Goal: Find specific page/section: Find specific page/section

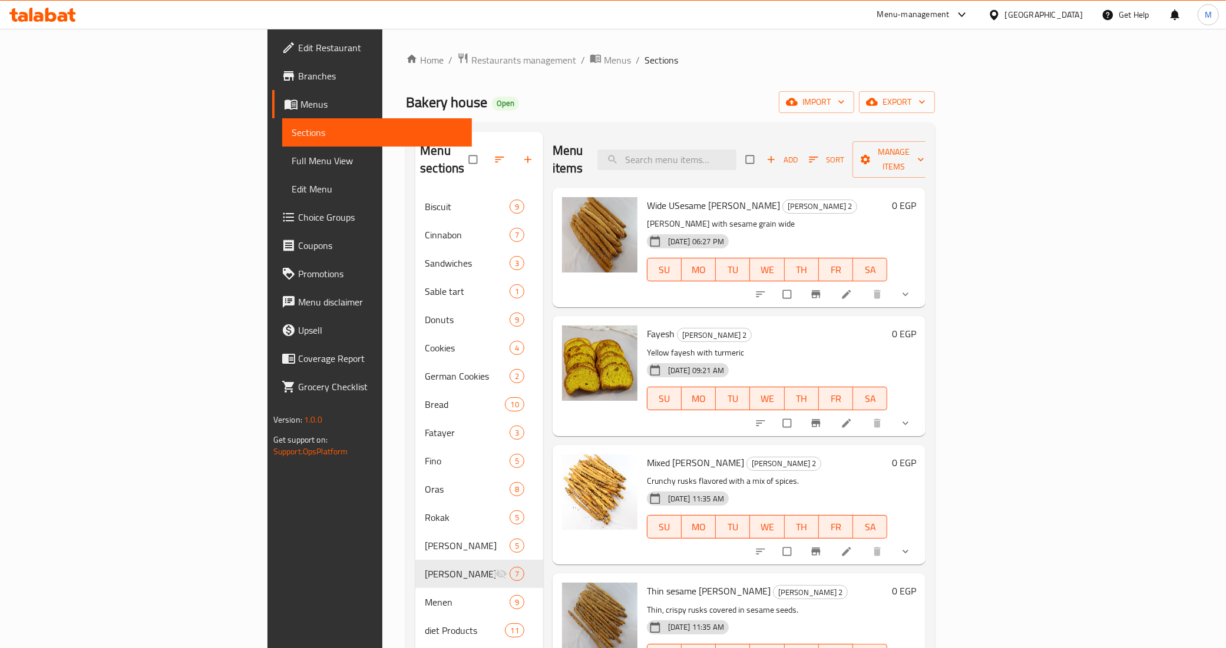
click at [406, 68] on div "Home / Restaurants management / Menus / Sections Bakery house Open import expor…" at bounding box center [670, 525] width 529 height 946
click at [471, 60] on span "Restaurants management" at bounding box center [523, 60] width 105 height 14
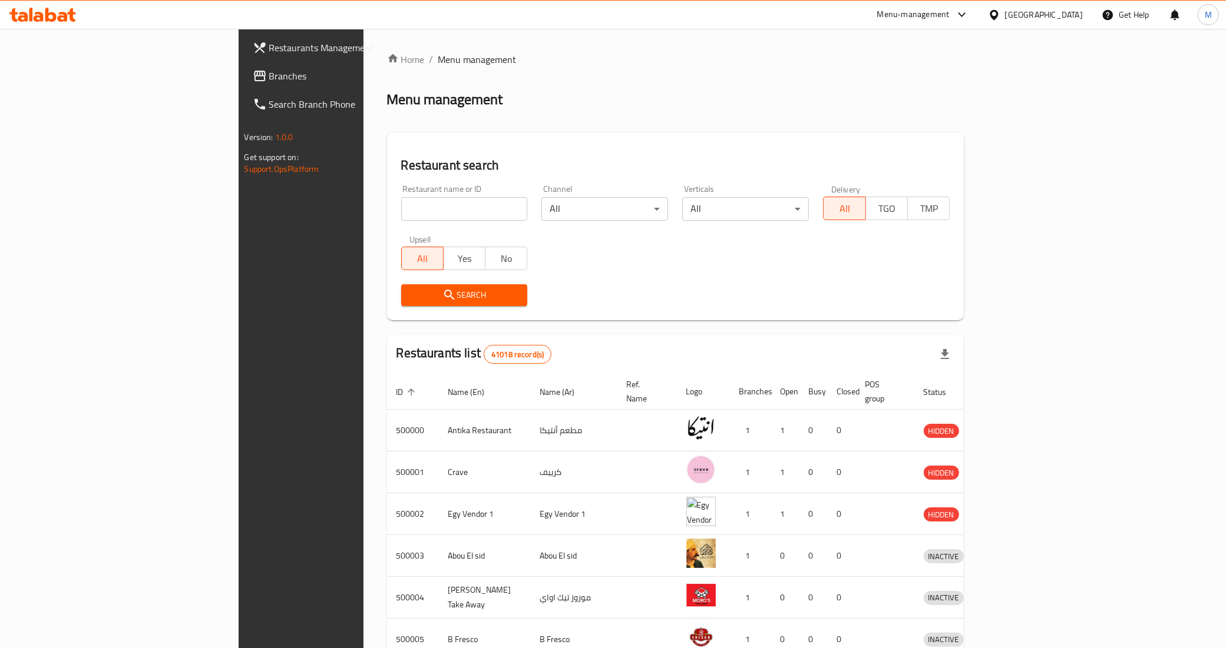
click at [1064, 16] on div "[GEOGRAPHIC_DATA]" at bounding box center [1044, 14] width 78 height 13
click at [925, 201] on div "[GEOGRAPHIC_DATA]" at bounding box center [955, 199] width 78 height 13
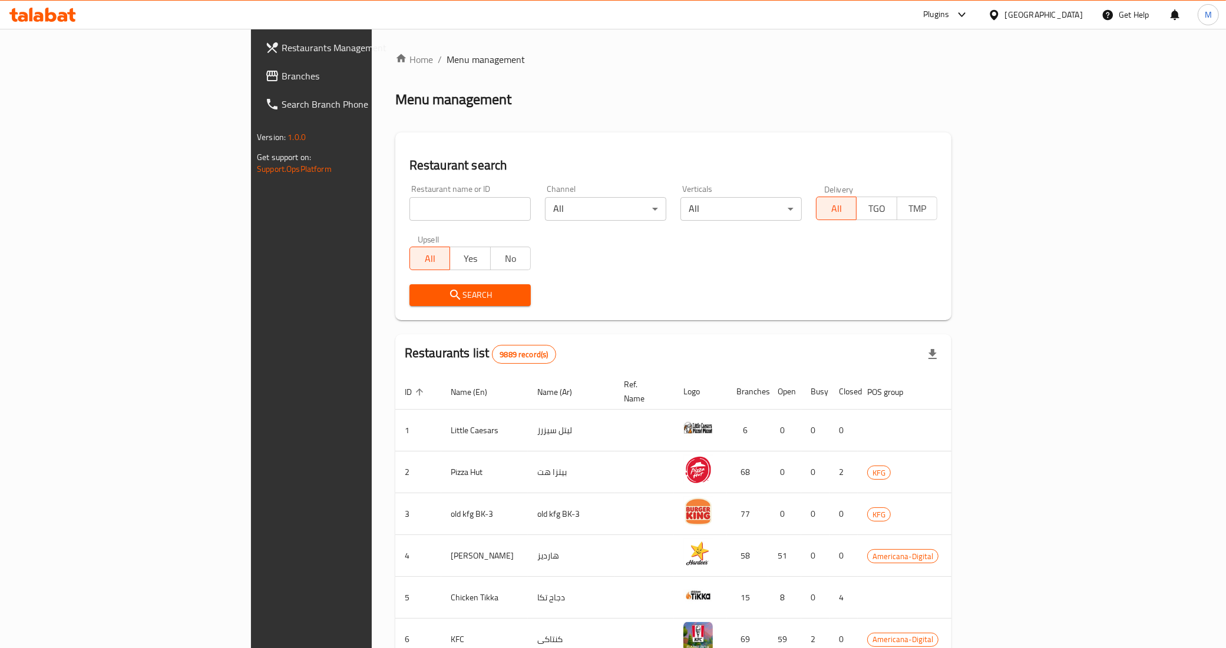
click at [409, 209] on input "search" at bounding box center [469, 209] width 121 height 24
paste input "18744"
type input "18744"
click button "Search" at bounding box center [469, 295] width 121 height 22
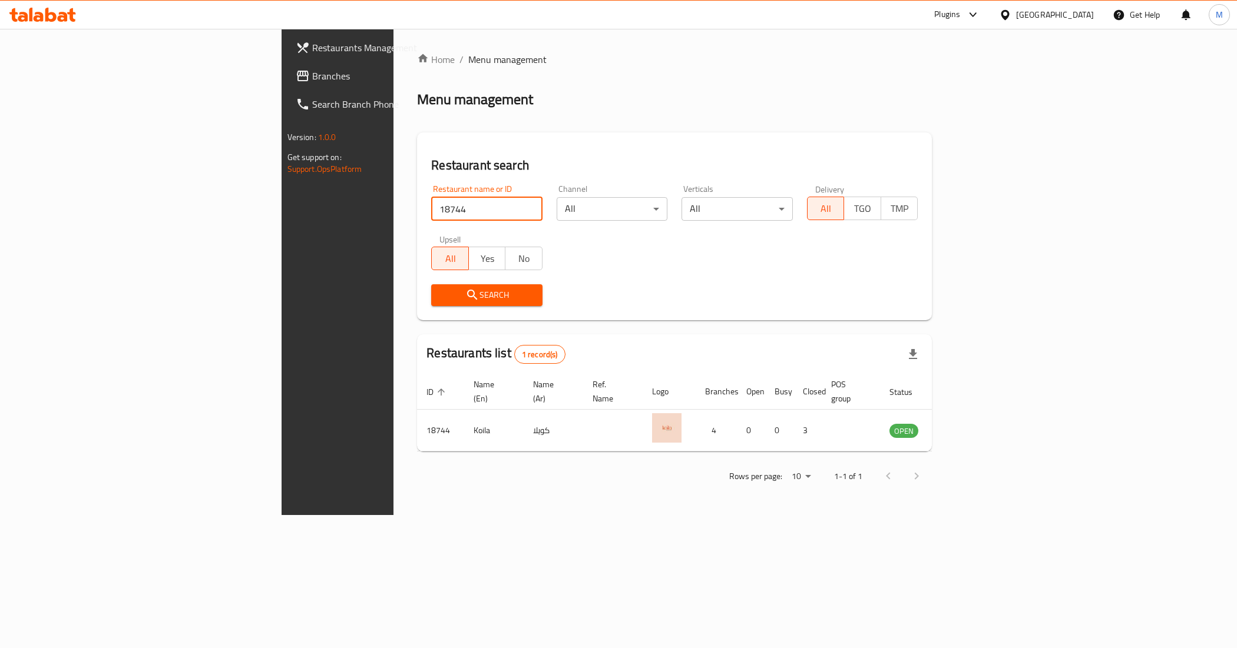
click at [980, 8] on icon at bounding box center [973, 15] width 14 height 14
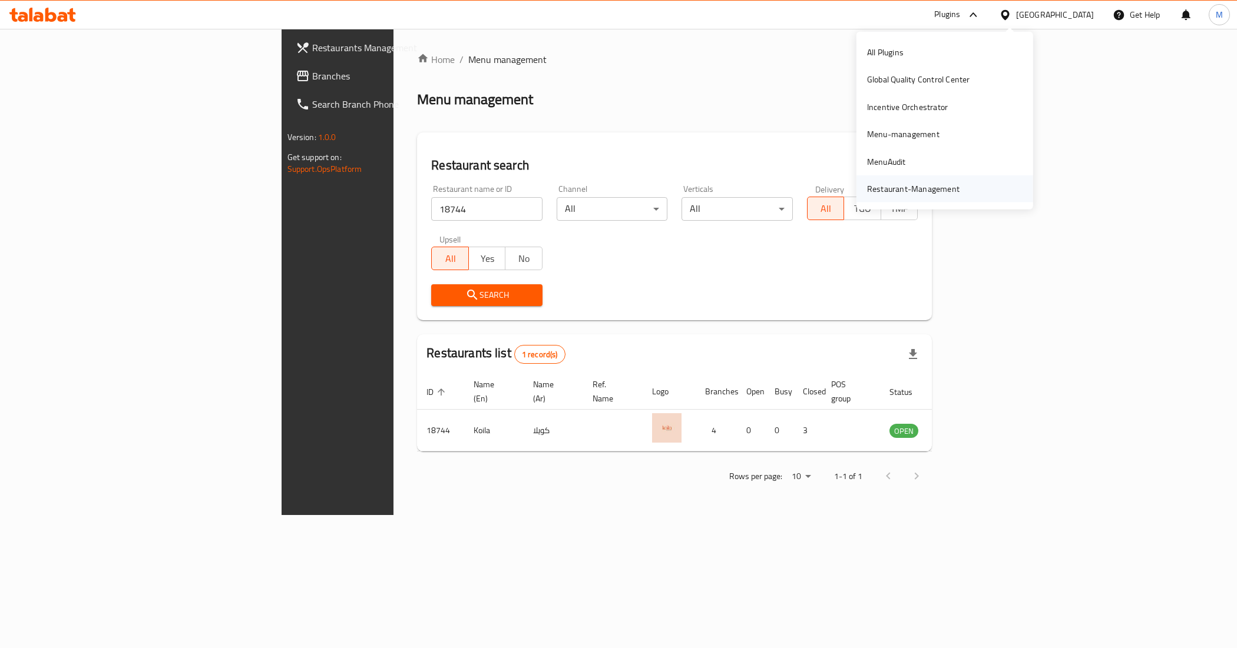
click at [913, 187] on div "Restaurant-Management" at bounding box center [913, 189] width 92 height 13
